Goal: Task Accomplishment & Management: Use online tool/utility

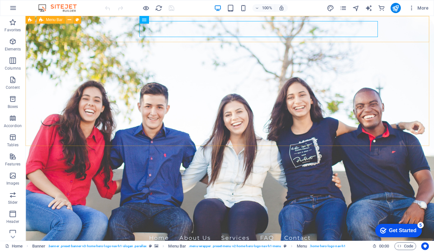
click at [69, 18] on icon at bounding box center [70, 20] width 4 height 7
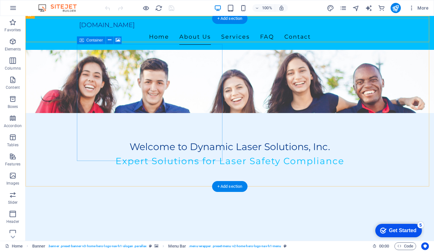
scroll to position [32, 0]
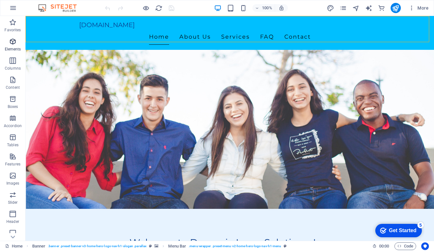
click at [14, 43] on icon "button" at bounding box center [13, 42] width 8 height 8
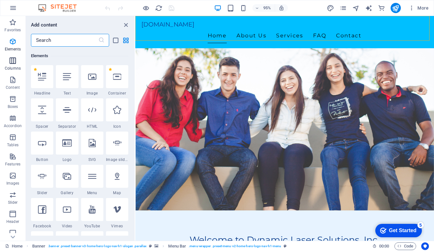
scroll to position [68, 0]
click at [8, 82] on span "Content" at bounding box center [13, 83] width 26 height 15
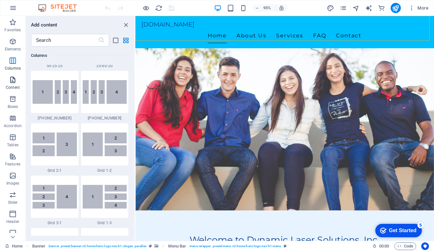
scroll to position [1117, 0]
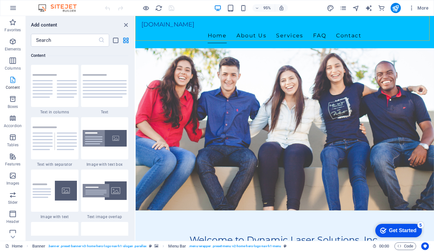
click at [15, 77] on icon "button" at bounding box center [13, 80] width 8 height 8
click at [8, 80] on span "Content" at bounding box center [13, 83] width 26 height 15
click at [127, 24] on icon "close panel" at bounding box center [125, 24] width 7 height 7
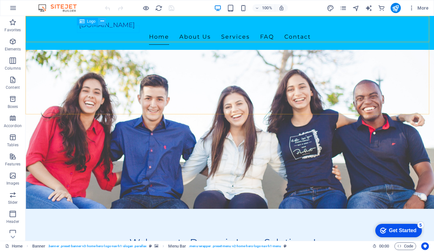
click at [103, 21] on icon at bounding box center [103, 21] width 4 height 7
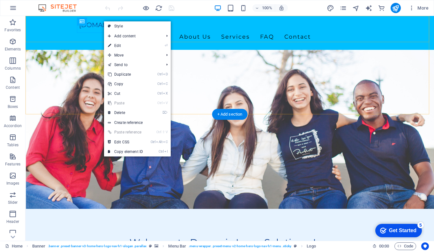
click at [58, 37] on div "laser-safety.training Home About Us Services FAQ Contact" at bounding box center [230, 33] width 409 height 34
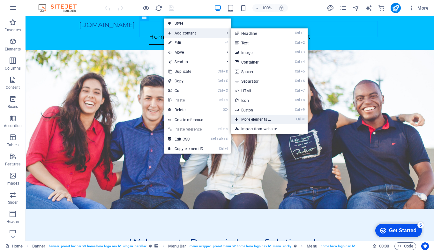
click at [258, 118] on link "Ctrl ⏎ More elements ..." at bounding box center [257, 120] width 53 height 10
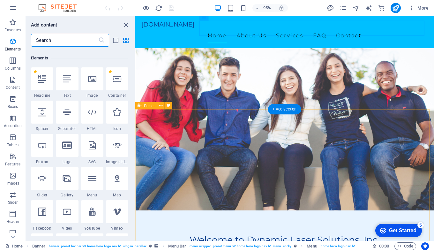
scroll to position [68, 0]
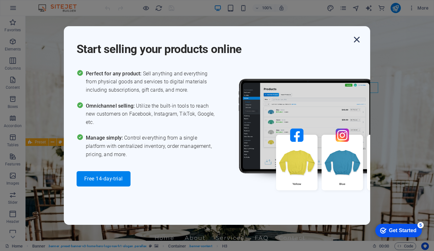
click at [357, 41] on icon "button" at bounding box center [356, 39] width 11 height 11
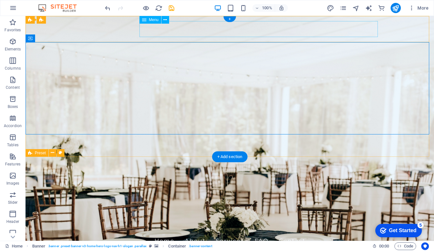
click at [260, 233] on nav "Home About Services FAQ Contact" at bounding box center [229, 241] width 301 height 16
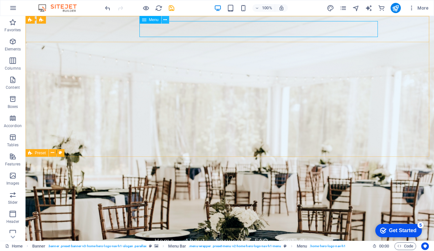
click at [167, 21] on icon at bounding box center [165, 20] width 4 height 7
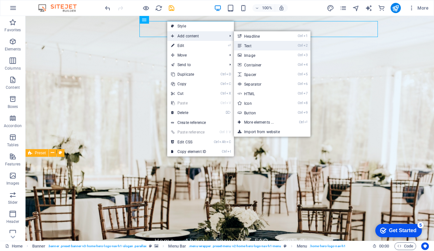
click at [252, 45] on link "Ctrl 2 Text" at bounding box center [260, 46] width 53 height 10
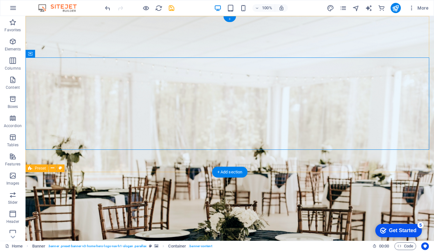
click at [230, 21] on div "+" at bounding box center [230, 19] width 12 height 6
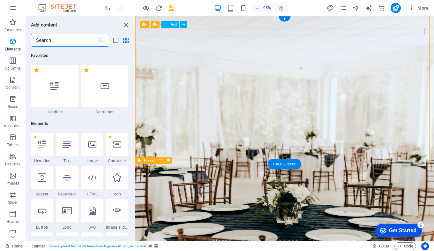
scroll to position [1117, 0]
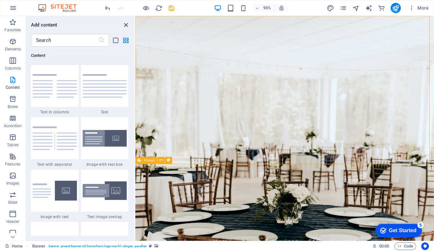
click at [124, 25] on icon "close panel" at bounding box center [125, 24] width 7 height 7
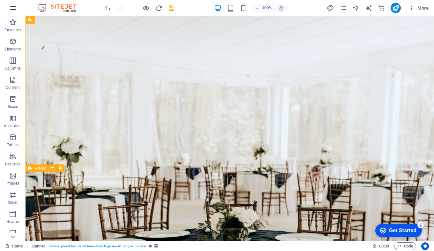
click at [14, 8] on icon "button" at bounding box center [13, 8] width 8 height 8
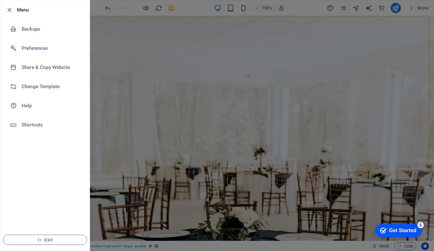
click at [389, 37] on div at bounding box center [217, 125] width 434 height 251
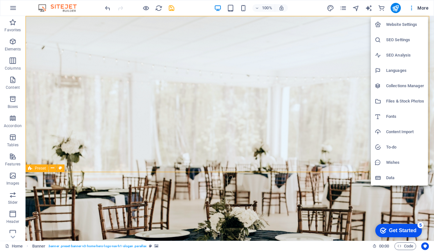
click at [146, 7] on div at bounding box center [217, 125] width 434 height 251
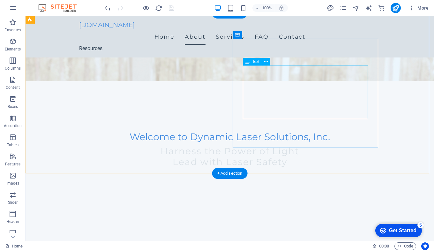
scroll to position [96, 0]
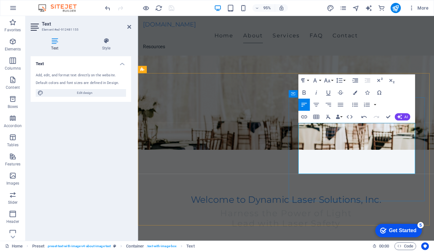
scroll to position [128, 0]
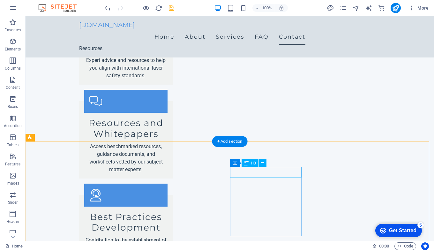
scroll to position [1013, 0]
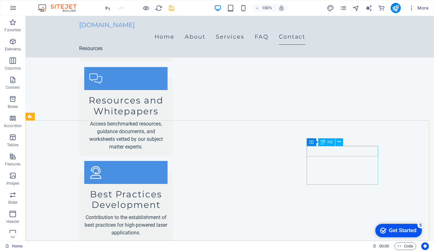
click at [323, 143] on icon at bounding box center [323, 142] width 4 height 8
click at [339, 141] on icon at bounding box center [340, 142] width 4 height 7
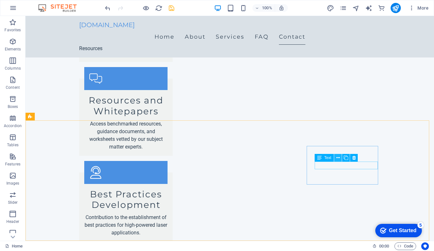
click at [338, 158] on icon at bounding box center [339, 158] width 4 height 7
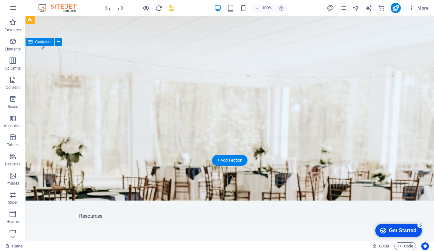
scroll to position [0, 0]
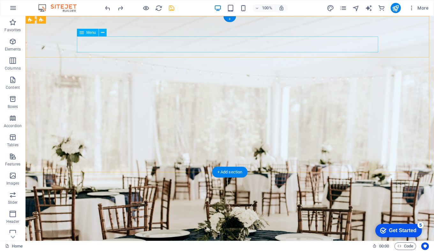
click at [162, 237] on nav "Home About Services FAQ Contact" at bounding box center [229, 245] width 301 height 16
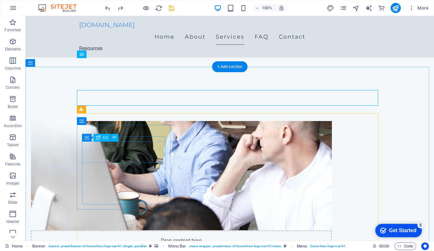
scroll to position [255, 0]
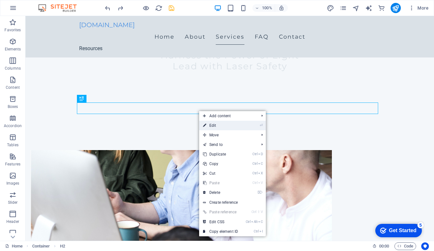
drag, startPoint x: 76, startPoint y: 112, endPoint x: 210, endPoint y: 122, distance: 134.8
click at [210, 122] on link "⏎ Edit" at bounding box center [220, 126] width 43 height 10
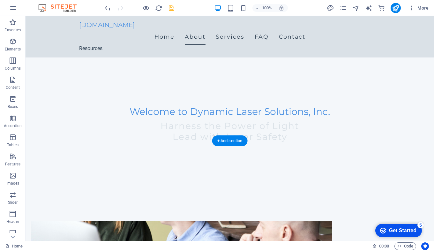
scroll to position [192, 0]
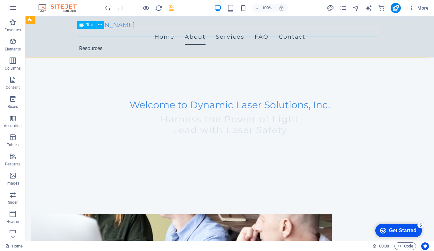
click at [86, 45] on div "Resources" at bounding box center [229, 49] width 301 height 8
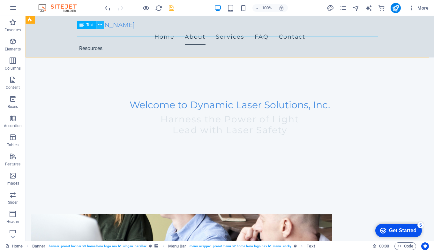
click at [100, 25] on icon at bounding box center [100, 25] width 4 height 7
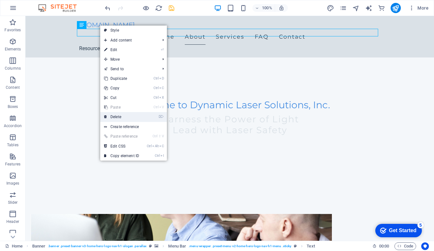
click at [115, 115] on link "⌦ Delete" at bounding box center [121, 117] width 43 height 10
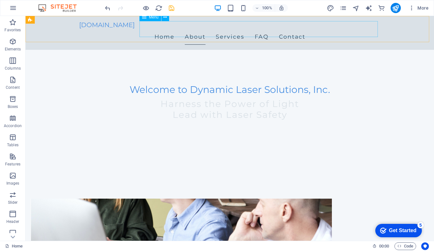
click at [330, 29] on nav "Home About Services FAQ Contact" at bounding box center [229, 37] width 301 height 16
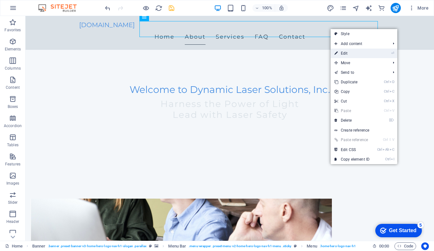
drag, startPoint x: 338, startPoint y: 51, endPoint x: 209, endPoint y: 38, distance: 130.3
click at [338, 51] on link "⏎ Edit" at bounding box center [352, 54] width 43 height 10
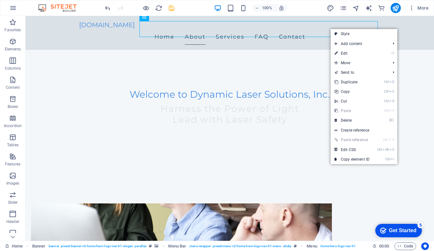
select select
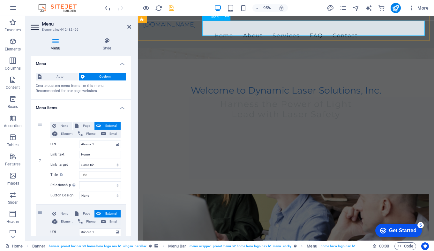
click at [287, 29] on nav "Home About Services FAQ Contact" at bounding box center [293, 37] width 301 height 16
click at [265, 29] on nav "Home About Services FAQ Contact" at bounding box center [293, 37] width 301 height 16
click at [209, 20] on icon at bounding box center [207, 16] width 4 height 7
click at [209, 18] on icon at bounding box center [207, 16] width 4 height 7
click at [229, 18] on button at bounding box center [226, 16] width 7 height 7
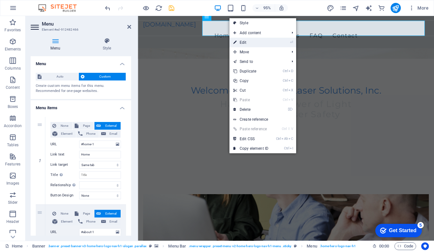
click at [241, 42] on link "⏎ Edit" at bounding box center [251, 43] width 43 height 10
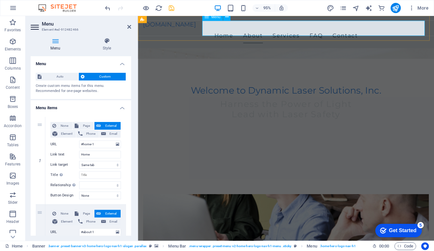
click at [277, 29] on nav "Home About Services FAQ Contact" at bounding box center [293, 37] width 301 height 16
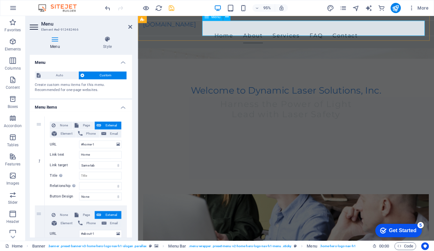
click at [279, 30] on nav "Home About Services FAQ Contact" at bounding box center [293, 37] width 301 height 16
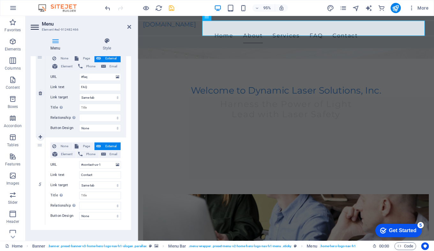
scroll to position [338, 0]
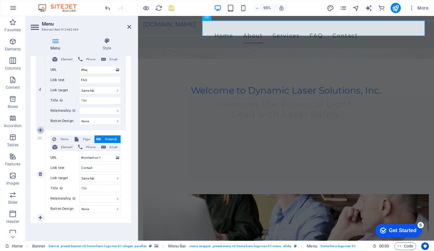
click at [40, 129] on icon at bounding box center [41, 130] width 4 height 4
select select
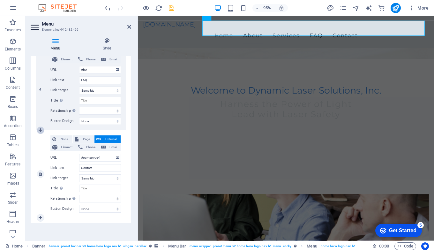
select select
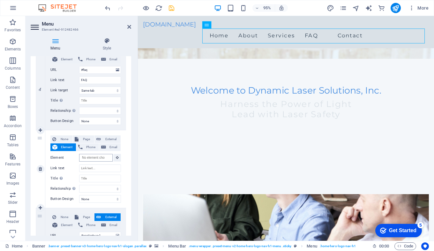
scroll to position [0, 0]
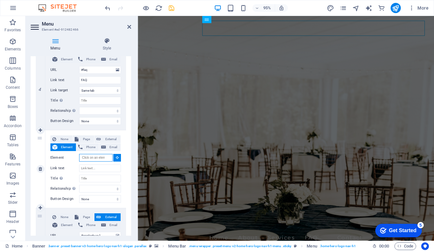
click at [94, 160] on input "Element" at bounding box center [96, 158] width 34 height 8
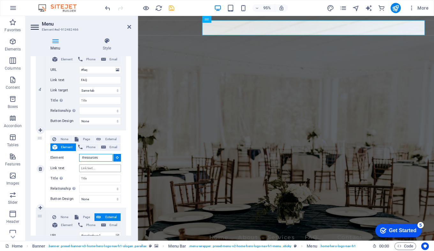
scroll to position [1, 0]
type input "#resources"
click at [92, 169] on input "Link text" at bounding box center [100, 168] width 42 height 8
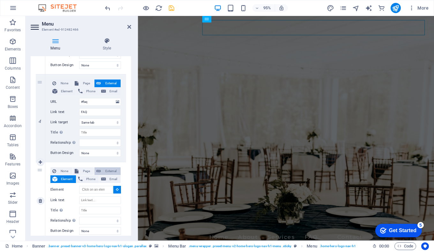
click at [113, 170] on span "External" at bounding box center [111, 171] width 16 height 8
select select
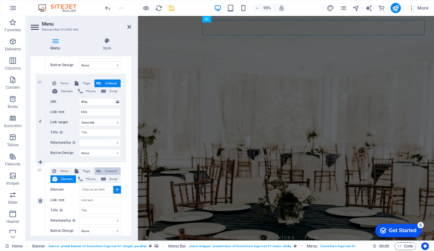
select select "blank"
select select
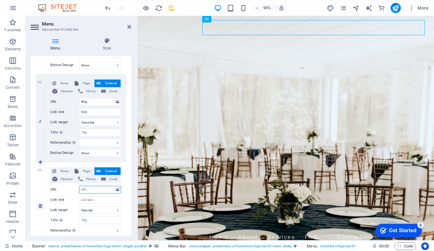
click at [99, 187] on input "URL" at bounding box center [100, 190] width 42 height 8
type input "#re"
select select
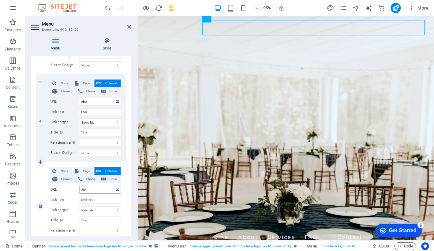
select select
type input "#res"
select select
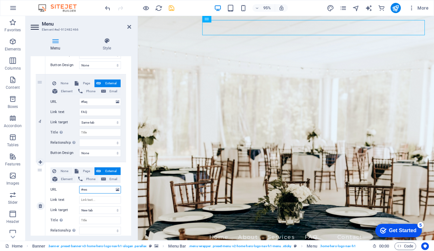
select select
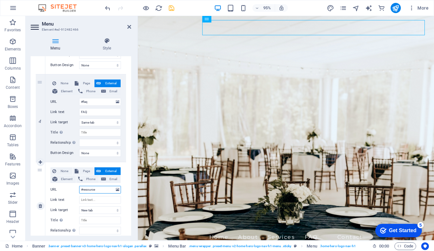
type input "#resources"
select select
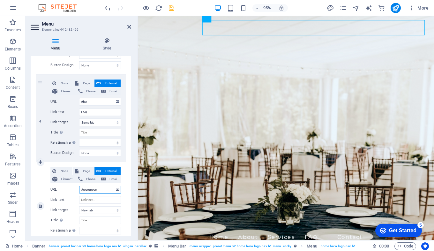
select select
type input "#resources"
click at [97, 200] on input "Link text" at bounding box center [100, 200] width 42 height 8
type input "Resources"
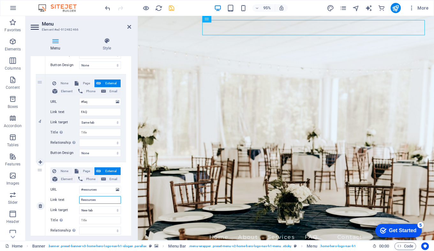
select select
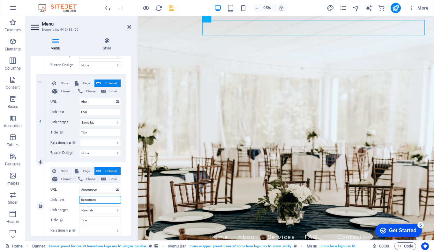
select select
type input "Resources"
click at [97, 209] on select "New tab Same tab Overlay" at bounding box center [100, 210] width 42 height 8
select select
click at [79, 206] on select "New tab Same tab Overlay" at bounding box center [100, 210] width 42 height 8
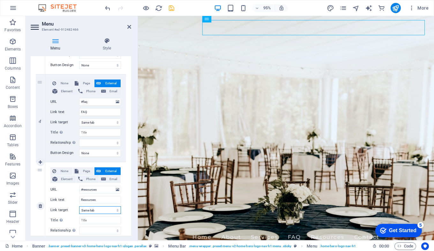
select select
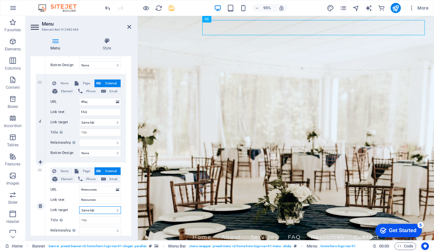
select select
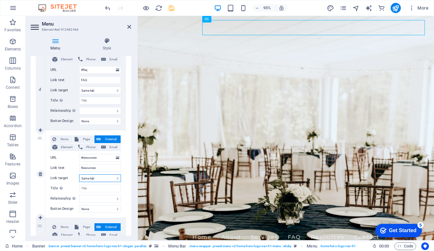
scroll to position [402, 0]
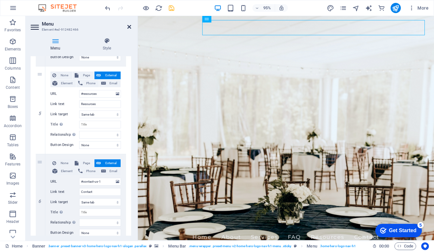
click at [129, 28] on icon at bounding box center [129, 26] width 4 height 5
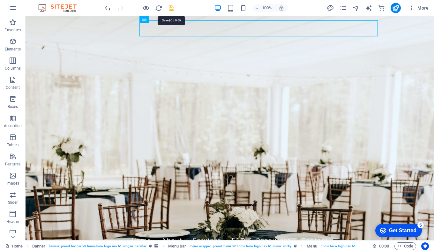
click at [173, 9] on icon "save" at bounding box center [171, 7] width 7 height 7
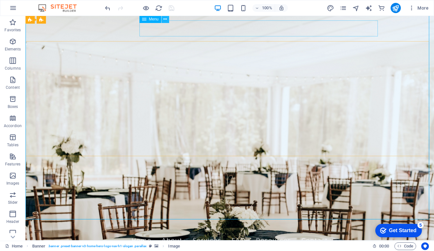
click at [165, 19] on icon at bounding box center [165, 19] width 4 height 7
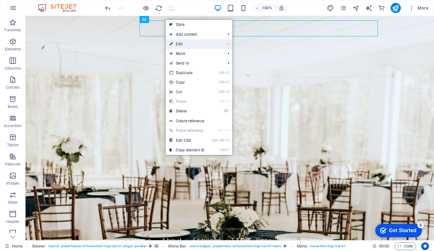
click at [182, 45] on link "⏎ Edit" at bounding box center [187, 44] width 43 height 10
select select
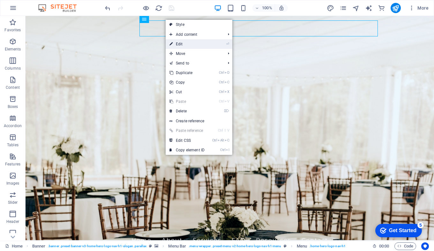
select select
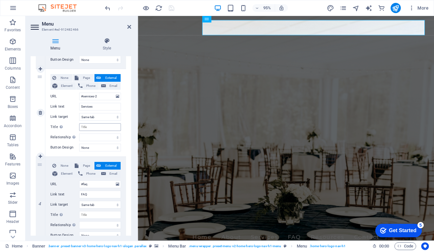
scroll to position [255, 0]
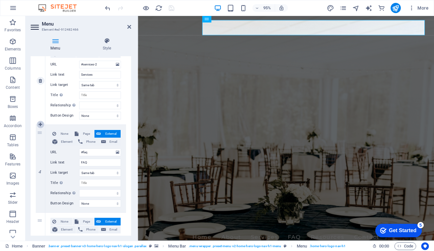
click at [41, 125] on icon at bounding box center [41, 124] width 4 height 4
select select
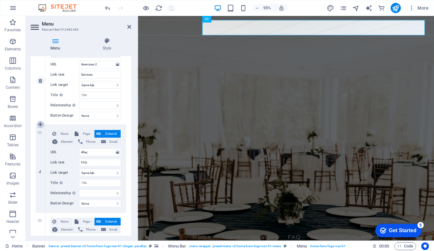
type input "#faq"
type input "FAQ"
select select
type input "#resources"
type input "Resources"
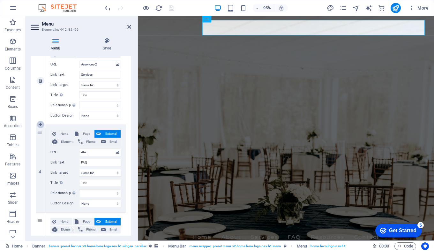
select select
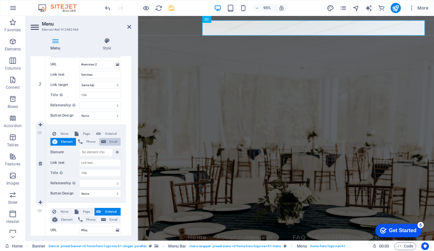
scroll to position [1, 0]
click at [109, 133] on span "External" at bounding box center [111, 134] width 16 height 8
select select
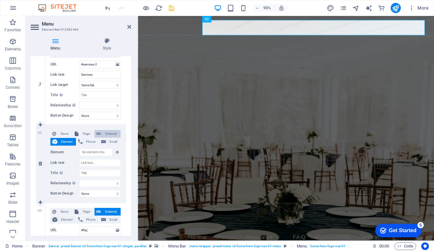
select select "blank"
select select
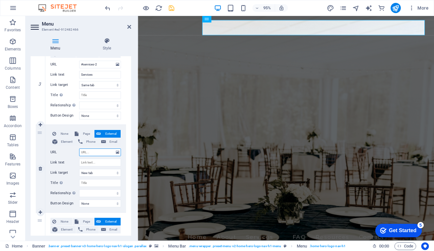
click at [93, 153] on input "URL" at bounding box center [100, 152] width 42 height 8
type input "#"
select select
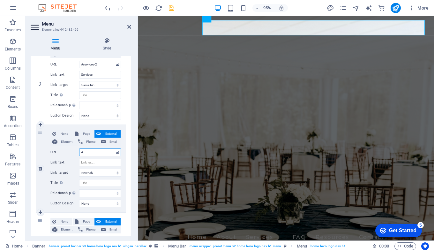
select select
type input "#OHS"
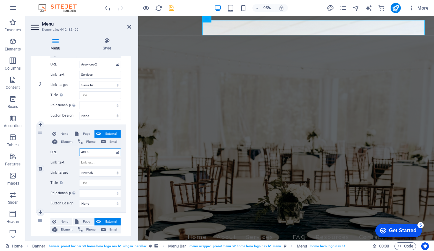
select select
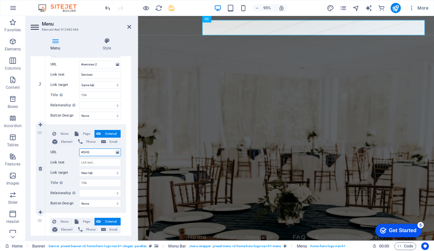
select select
type input "#OHS"
click at [90, 164] on input "Link text" at bounding box center [100, 163] width 42 height 8
type input "OHS"
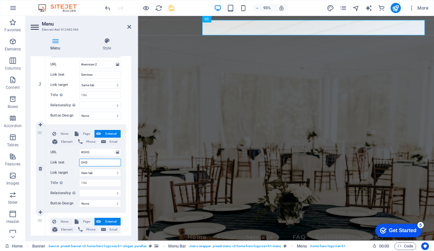
select select
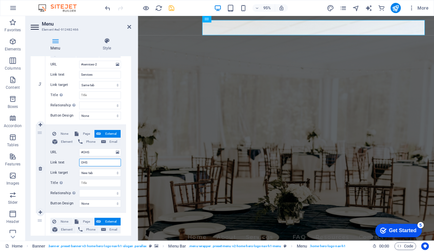
select select
type input "OHS"
click at [89, 171] on select "New tab Same tab Overlay" at bounding box center [100, 173] width 42 height 8
select select
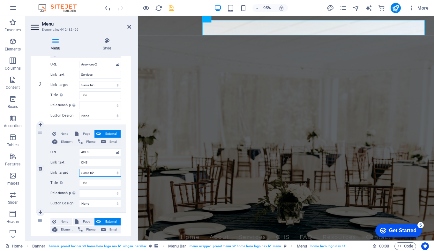
click at [79, 169] on select "New tab Same tab Overlay" at bounding box center [100, 173] width 42 height 8
select select
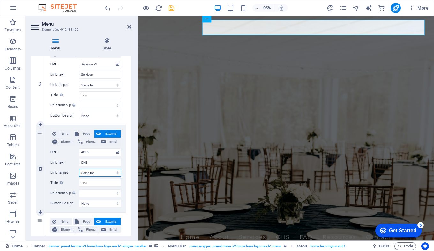
select select
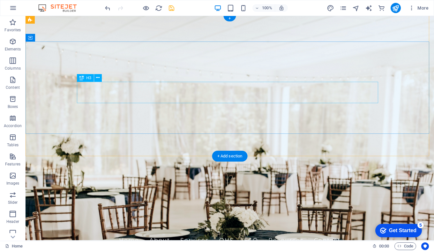
scroll to position [0, 0]
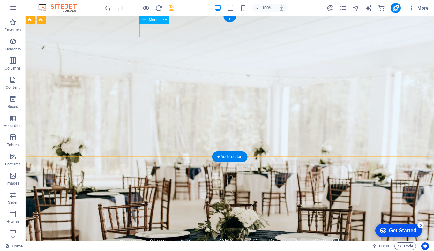
click at [156, 233] on nav "Home About Services OHS FAQ Resources Contact" at bounding box center [229, 241] width 301 height 16
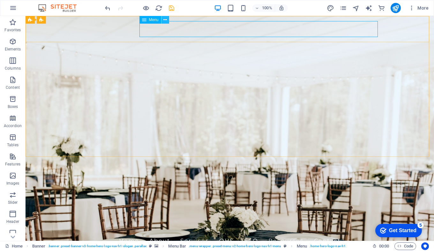
click at [167, 19] on icon at bounding box center [165, 20] width 4 height 7
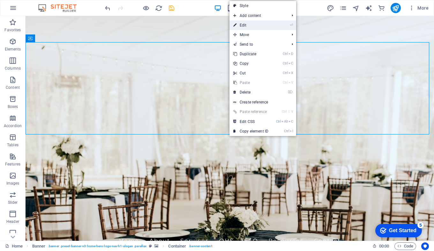
click at [256, 25] on link "⏎ Edit" at bounding box center [251, 25] width 43 height 10
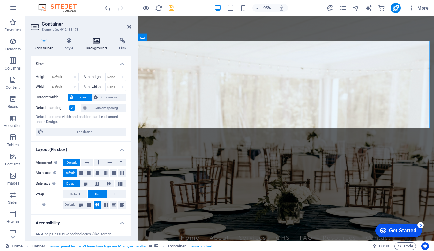
click at [98, 44] on h4 "Background" at bounding box center [98, 44] width 34 height 13
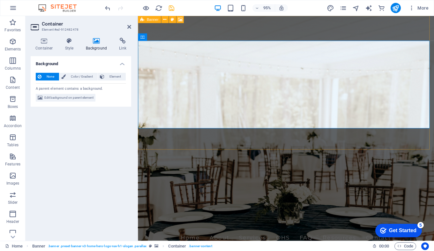
click at [170, 140] on figure at bounding box center [294, 134] width 312 height 237
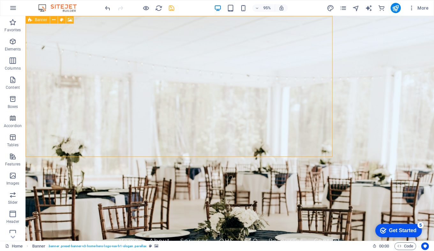
click at [166, 139] on figure at bounding box center [230, 128] width 409 height 225
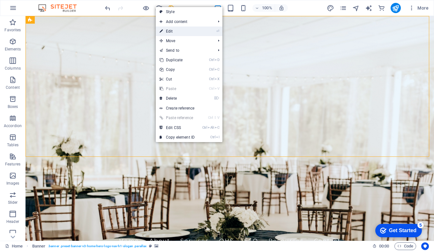
drag, startPoint x: 177, startPoint y: 33, endPoint x: 41, endPoint y: 42, distance: 136.1
click at [177, 33] on link "⏎ Edit" at bounding box center [177, 32] width 43 height 10
select select "vh"
select select "header"
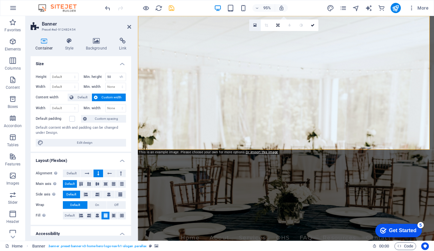
click at [255, 23] on icon at bounding box center [255, 25] width 4 height 4
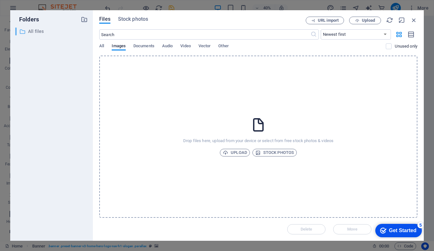
click at [44, 32] on p "All files" at bounding box center [52, 31] width 48 height 7
click at [231, 152] on span "Upload" at bounding box center [235, 153] width 24 height 8
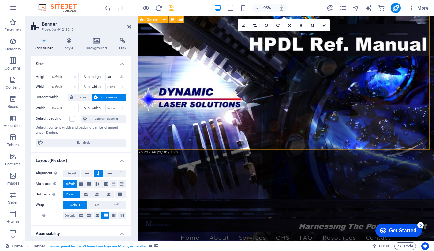
click at [195, 135] on figure at bounding box center [294, 134] width 312 height 237
drag, startPoint x: 195, startPoint y: 135, endPoint x: 195, endPoint y: 126, distance: 8.9
click at [195, 126] on div "[DOMAIN_NAME] Home About Services OHS FAQ Resources Contact Welcome to Dynamic …" at bounding box center [294, 196] width 312 height 361
click at [196, 142] on figure at bounding box center [294, 134] width 312 height 237
drag, startPoint x: 196, startPoint y: 148, endPoint x: 197, endPoint y: 138, distance: 10.9
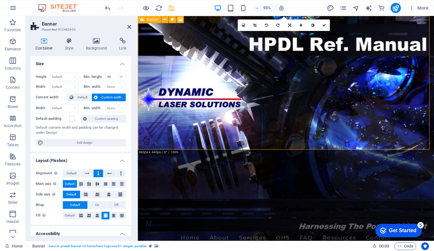
click at [197, 138] on figure at bounding box center [294, 134] width 312 height 237
click at [291, 25] on icon at bounding box center [289, 26] width 3 height 4
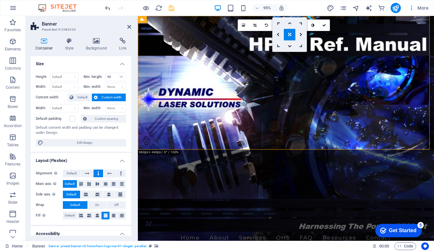
click at [290, 20] on link at bounding box center [289, 23] width 11 height 11
click at [288, 26] on icon at bounding box center [290, 26] width 4 height 4
click at [288, 26] on link at bounding box center [289, 23] width 11 height 11
click at [288, 26] on icon at bounding box center [290, 26] width 4 height 4
click at [288, 26] on link at bounding box center [289, 23] width 11 height 11
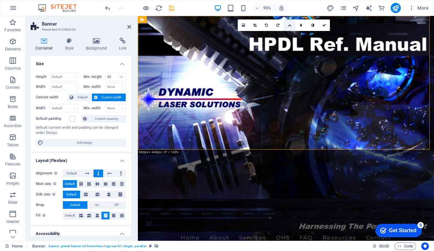
click at [288, 26] on icon at bounding box center [290, 26] width 4 height 4
click at [289, 33] on icon at bounding box center [289, 35] width 3 height 4
drag, startPoint x: 247, startPoint y: 141, endPoint x: 252, endPoint y: 114, distance: 27.1
click at [252, 113] on div "[DOMAIN_NAME] Home About Services OHS FAQ Resources Contact Welcome to Dynamic …" at bounding box center [294, 196] width 312 height 361
click at [248, 147] on figure at bounding box center [294, 134] width 312 height 237
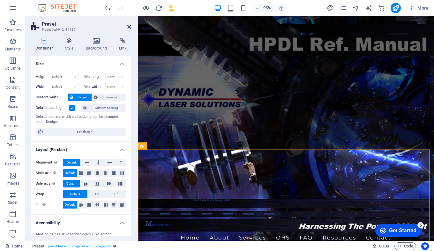
click at [130, 26] on icon at bounding box center [129, 26] width 4 height 5
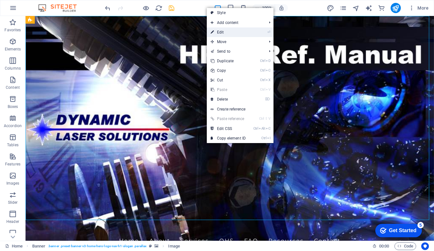
click at [231, 31] on link "⏎ Edit" at bounding box center [228, 32] width 43 height 10
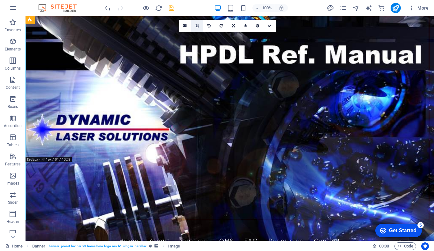
click at [198, 24] on icon at bounding box center [197, 26] width 4 height 4
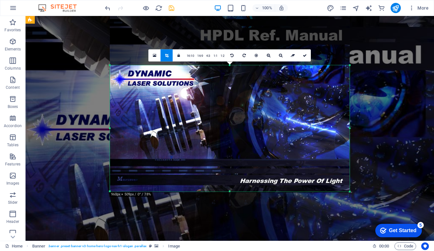
drag, startPoint x: 231, startPoint y: 37, endPoint x: 228, endPoint y: 90, distance: 52.7
click at [228, 90] on div "180 170 160 150 140 130 120 110 100 90 80 70 60 50 40 30 20 10 0 -10 -20 -30 -4…" at bounding box center [230, 128] width 240 height 126
click at [303, 55] on icon at bounding box center [305, 56] width 4 height 4
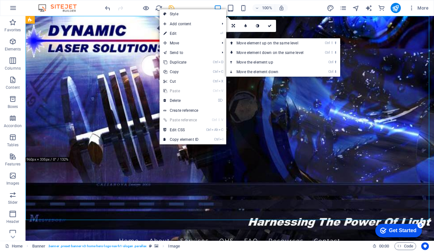
click at [194, 35] on link "⏎ Edit" at bounding box center [181, 34] width 43 height 10
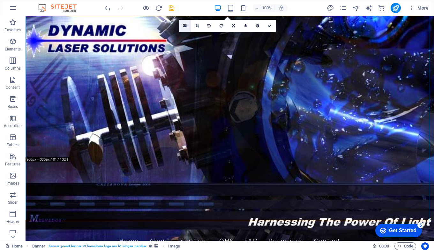
click at [185, 24] on icon at bounding box center [185, 26] width 4 height 4
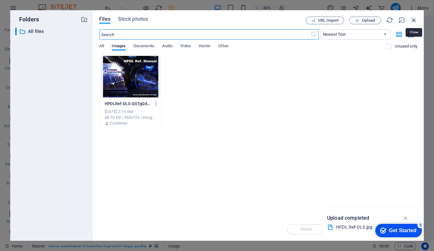
click at [411, 21] on icon "button" at bounding box center [414, 20] width 7 height 7
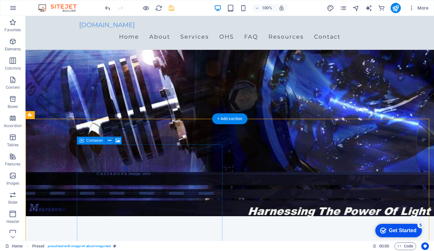
scroll to position [64, 0]
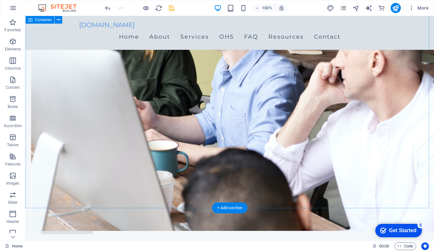
scroll to position [383, 0]
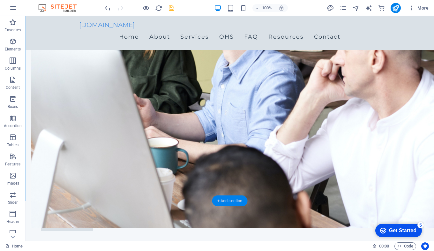
click at [241, 203] on div "+ Add section" at bounding box center [229, 200] width 35 height 11
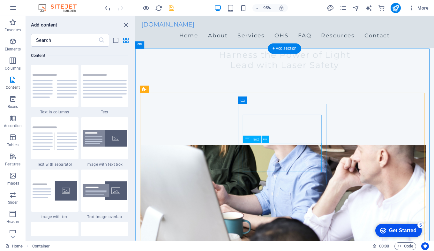
scroll to position [224, 0]
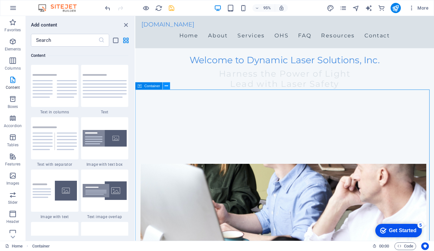
click at [167, 88] on icon at bounding box center [166, 86] width 3 height 6
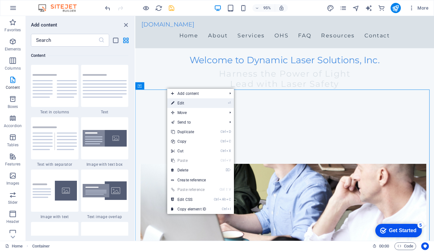
click at [182, 102] on link "⏎ Edit" at bounding box center [188, 103] width 43 height 10
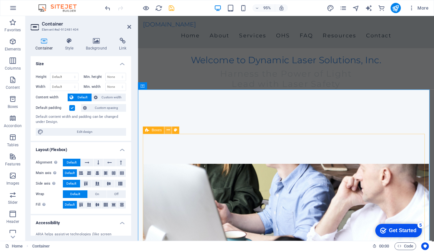
click at [168, 129] on icon at bounding box center [167, 130] width 3 height 6
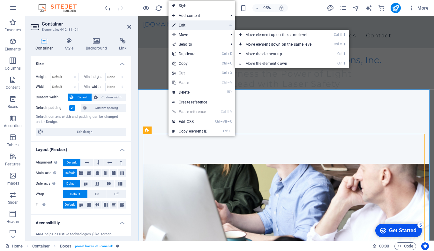
click at [189, 25] on link "⏎ Edit" at bounding box center [190, 25] width 43 height 10
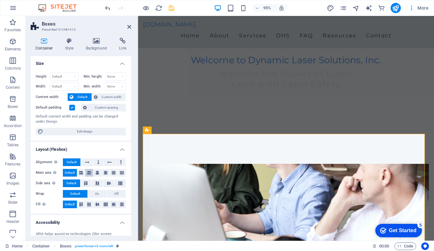
scroll to position [0, 0]
click at [169, 121] on icon at bounding box center [169, 121] width 3 height 6
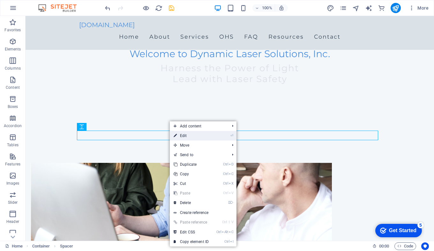
click at [179, 135] on link "⏎ Edit" at bounding box center [191, 136] width 43 height 10
select select "px"
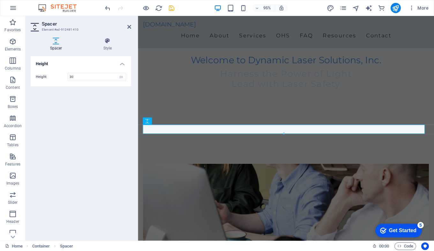
click at [130, 23] on h2 "Spacer" at bounding box center [86, 24] width 89 height 6
click at [129, 23] on h2 "Spacer" at bounding box center [86, 24] width 89 height 6
click at [127, 27] on icon at bounding box center [129, 26] width 4 height 5
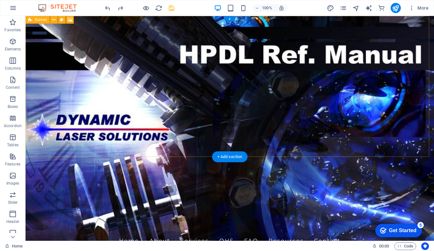
drag, startPoint x: 149, startPoint y: 146, endPoint x: 149, endPoint y: 136, distance: 9.9
click at [149, 136] on figure at bounding box center [230, 128] width 409 height 225
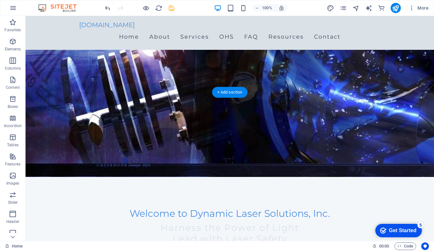
scroll to position [128, 0]
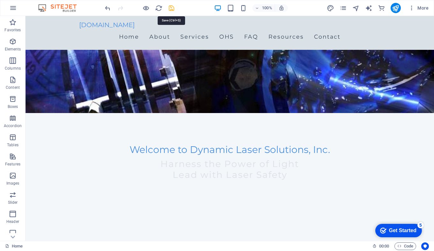
click at [172, 6] on icon "save" at bounding box center [171, 7] width 7 height 7
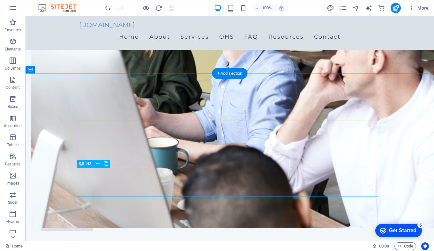
scroll to position [511, 0]
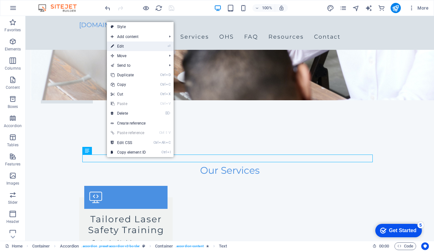
click at [136, 49] on link "⏎ Edit" at bounding box center [128, 47] width 43 height 10
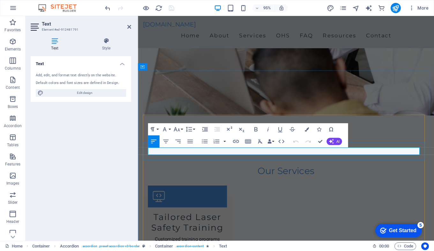
drag, startPoint x: 262, startPoint y: 159, endPoint x: 263, endPoint y: 169, distance: 10.3
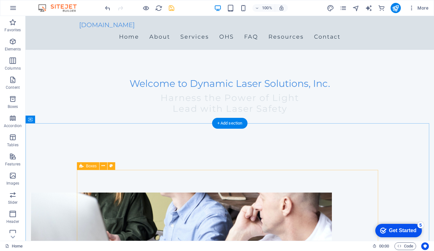
scroll to position [192, 0]
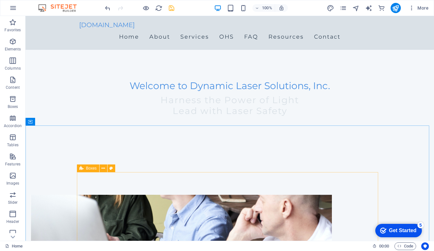
click at [91, 167] on span "Boxes" at bounding box center [91, 168] width 11 height 4
click at [91, 169] on span "Boxes" at bounding box center [91, 168] width 11 height 4
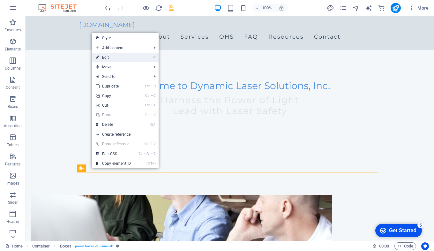
click at [123, 57] on link "⏎ Edit" at bounding box center [113, 58] width 43 height 10
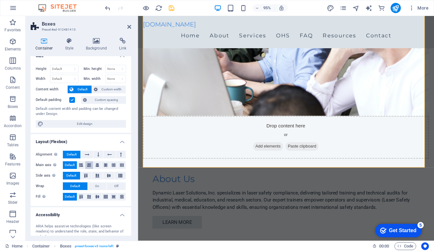
scroll to position [0, 0]
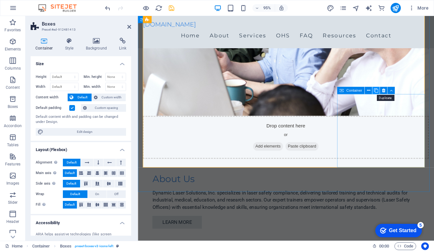
click at [376, 90] on icon at bounding box center [376, 90] width 4 height 6
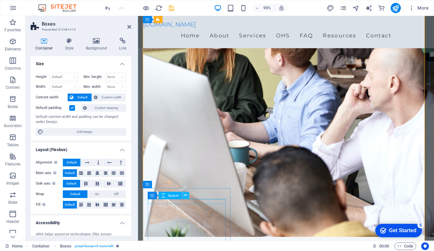
click at [187, 194] on icon at bounding box center [185, 195] width 3 height 6
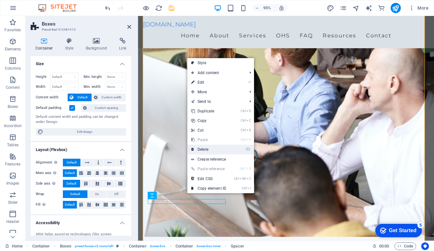
click at [207, 149] on link "⌦ Delete" at bounding box center [208, 150] width 43 height 10
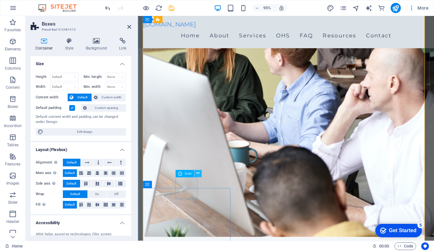
click at [197, 173] on icon at bounding box center [197, 174] width 3 height 6
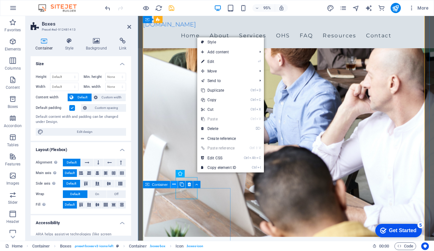
click at [172, 183] on button at bounding box center [174, 184] width 7 height 7
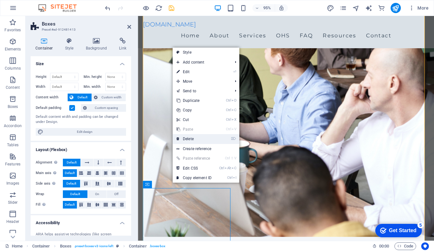
click at [193, 136] on link "⌦ Delete" at bounding box center [194, 139] width 43 height 10
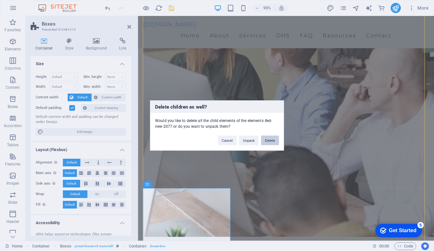
click at [267, 140] on button "Delete" at bounding box center [270, 141] width 18 height 10
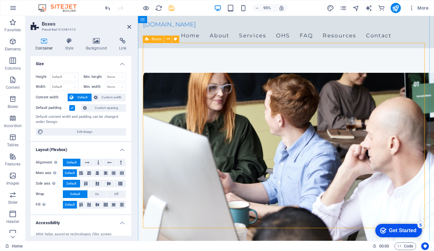
scroll to position [255, 0]
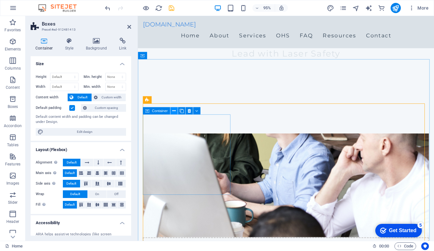
click at [174, 112] on icon at bounding box center [173, 111] width 3 height 6
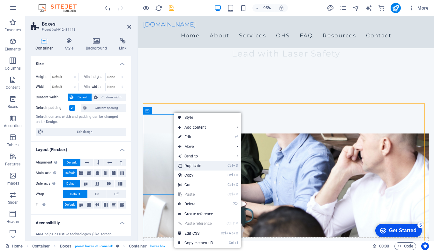
click at [196, 163] on link "Ctrl D Duplicate" at bounding box center [195, 166] width 43 height 10
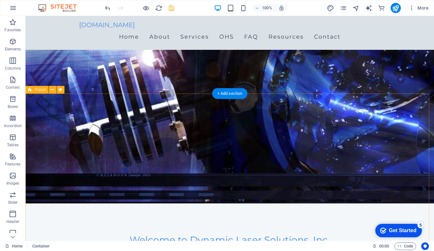
scroll to position [0, 0]
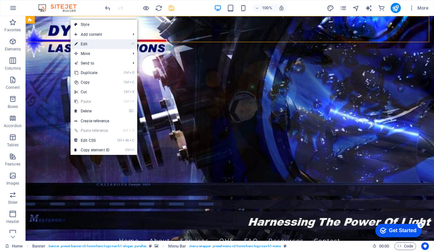
click at [88, 45] on link "⏎ Edit" at bounding box center [92, 44] width 43 height 10
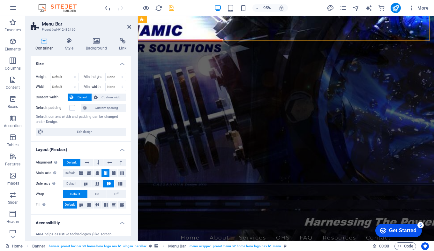
click at [125, 28] on header "Menu Bar Preset #ed-912482460" at bounding box center [81, 24] width 101 height 17
click at [130, 27] on icon at bounding box center [129, 26] width 4 height 5
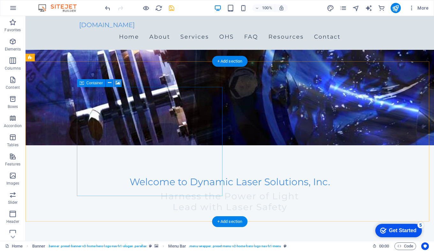
scroll to position [96, 0]
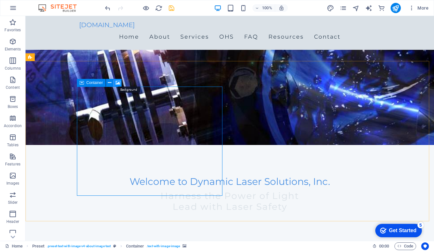
click at [119, 83] on icon at bounding box center [118, 83] width 5 height 7
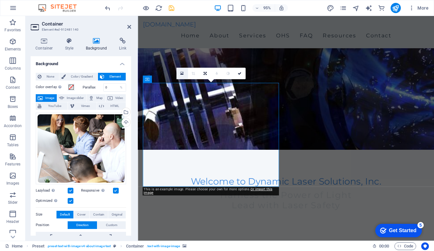
click at [180, 72] on link at bounding box center [181, 73] width 11 height 11
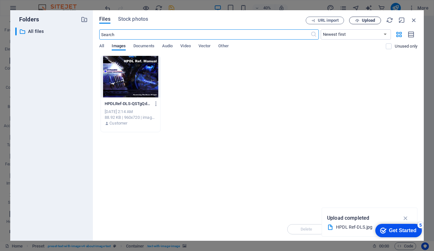
click at [368, 20] on span "Upload" at bounding box center [368, 21] width 13 height 4
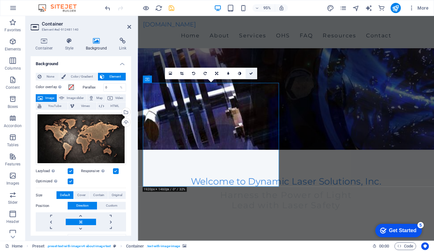
click at [251, 72] on icon at bounding box center [251, 74] width 4 height 4
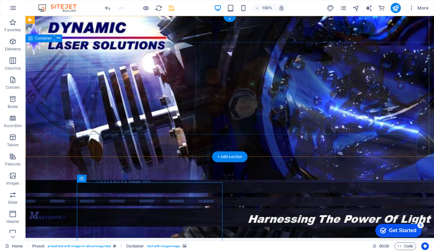
scroll to position [64, 0]
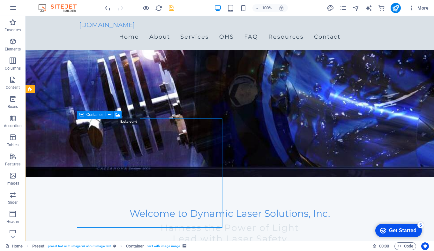
click at [118, 113] on icon at bounding box center [118, 114] width 5 height 7
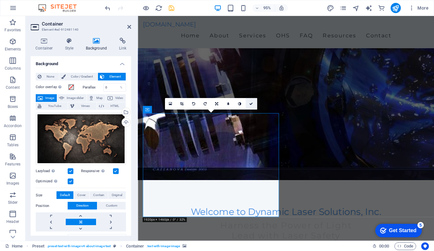
drag, startPoint x: 250, startPoint y: 103, endPoint x: 225, endPoint y: 87, distance: 29.9
click at [250, 103] on icon at bounding box center [251, 104] width 4 height 4
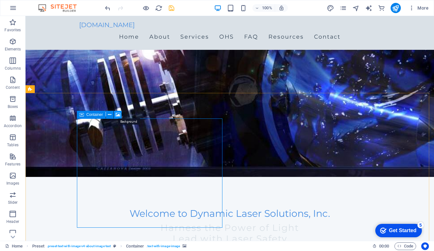
click at [118, 115] on icon at bounding box center [118, 114] width 5 height 7
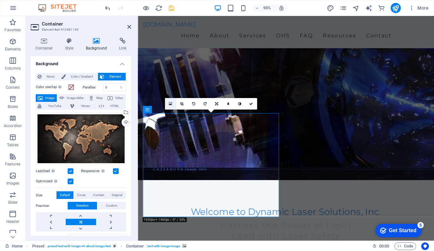
click at [170, 103] on icon at bounding box center [171, 104] width 4 height 4
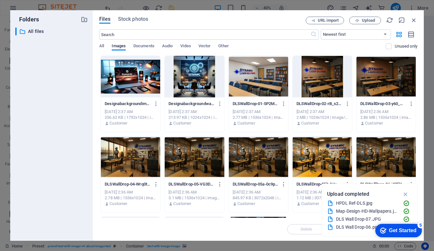
click at [320, 164] on div at bounding box center [322, 157] width 59 height 42
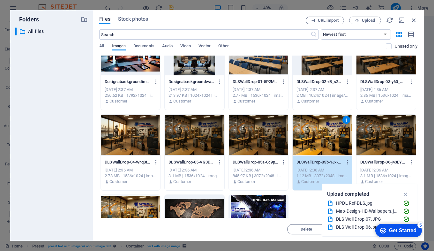
scroll to position [32, 0]
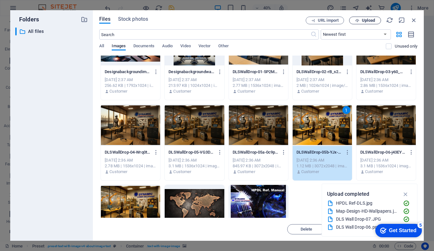
click at [371, 21] on span "Upload" at bounding box center [368, 21] width 13 height 4
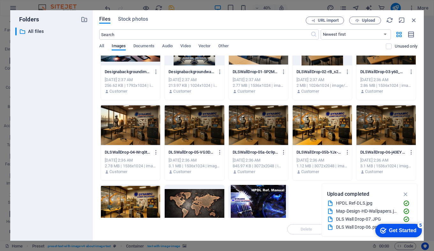
click at [321, 136] on div at bounding box center [322, 125] width 59 height 42
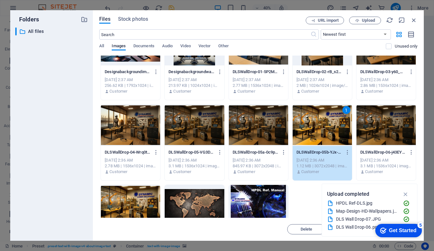
click at [321, 136] on div "1" at bounding box center [322, 125] width 59 height 42
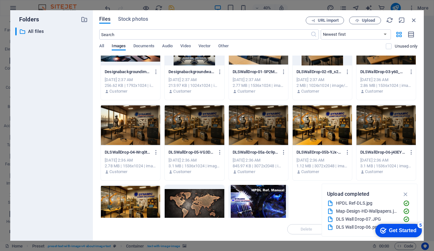
click at [321, 136] on div at bounding box center [322, 125] width 59 height 42
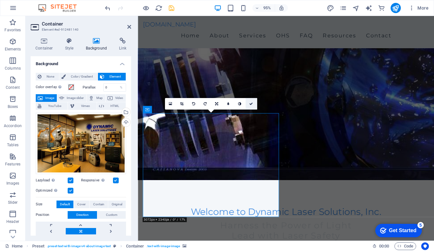
click at [253, 103] on icon at bounding box center [251, 104] width 4 height 4
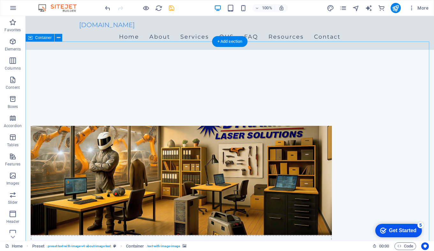
scroll to position [287, 0]
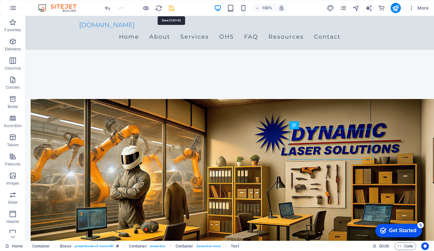
click at [171, 5] on icon "save" at bounding box center [171, 7] width 7 height 7
